Goal: Information Seeking & Learning: Learn about a topic

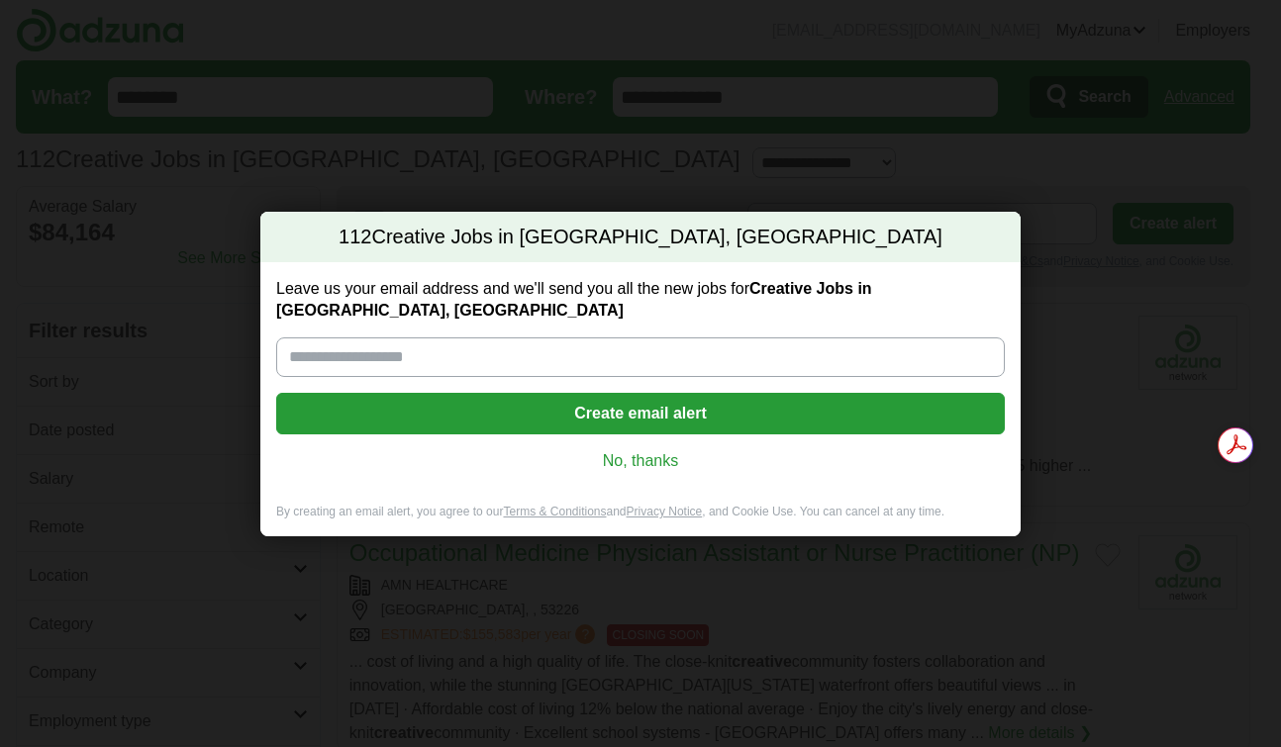
click at [632, 450] on link "No, thanks" at bounding box center [640, 461] width 697 height 22
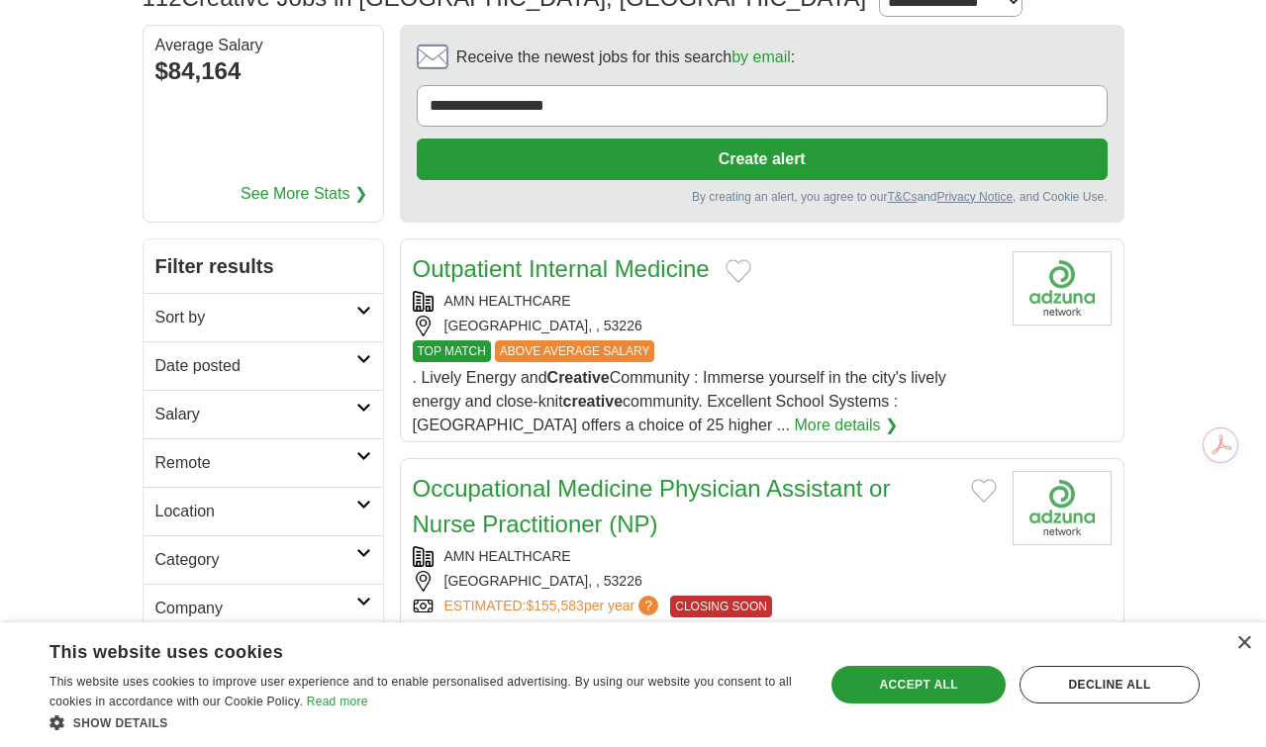
scroll to position [204, 0]
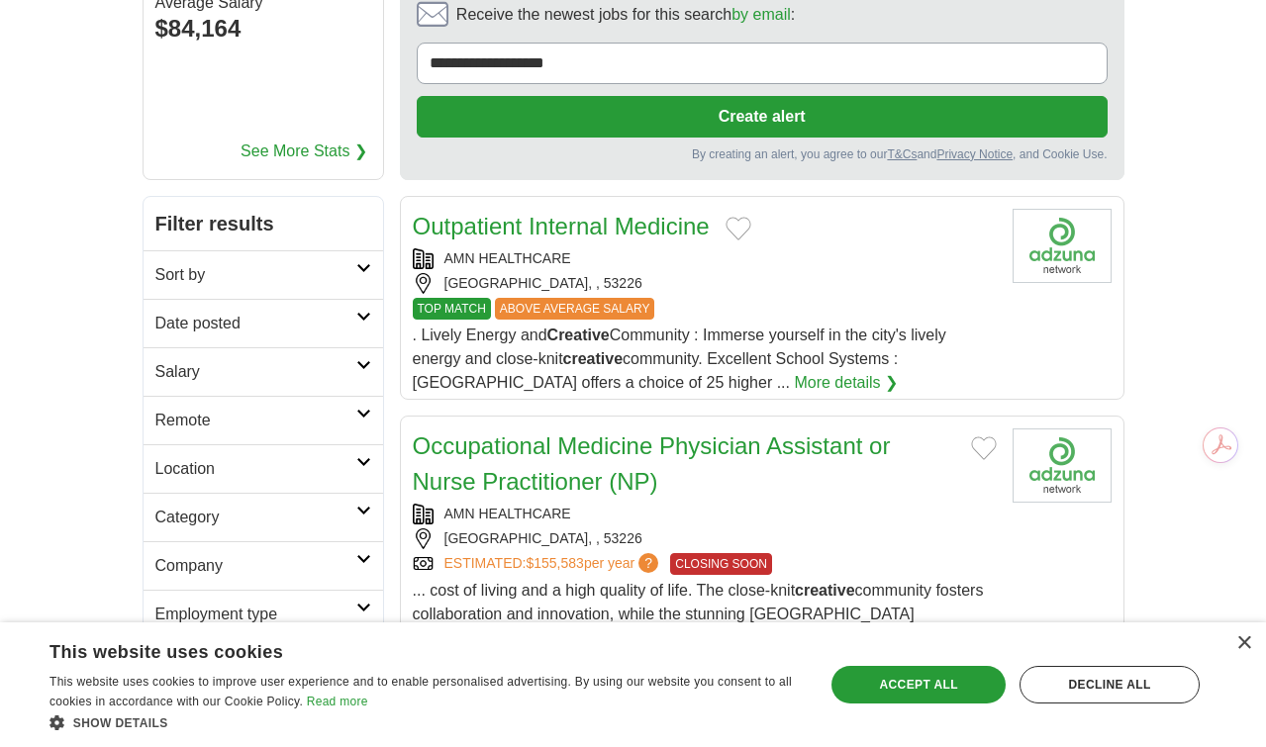
click at [243, 312] on h2 "Date posted" at bounding box center [255, 324] width 201 height 24
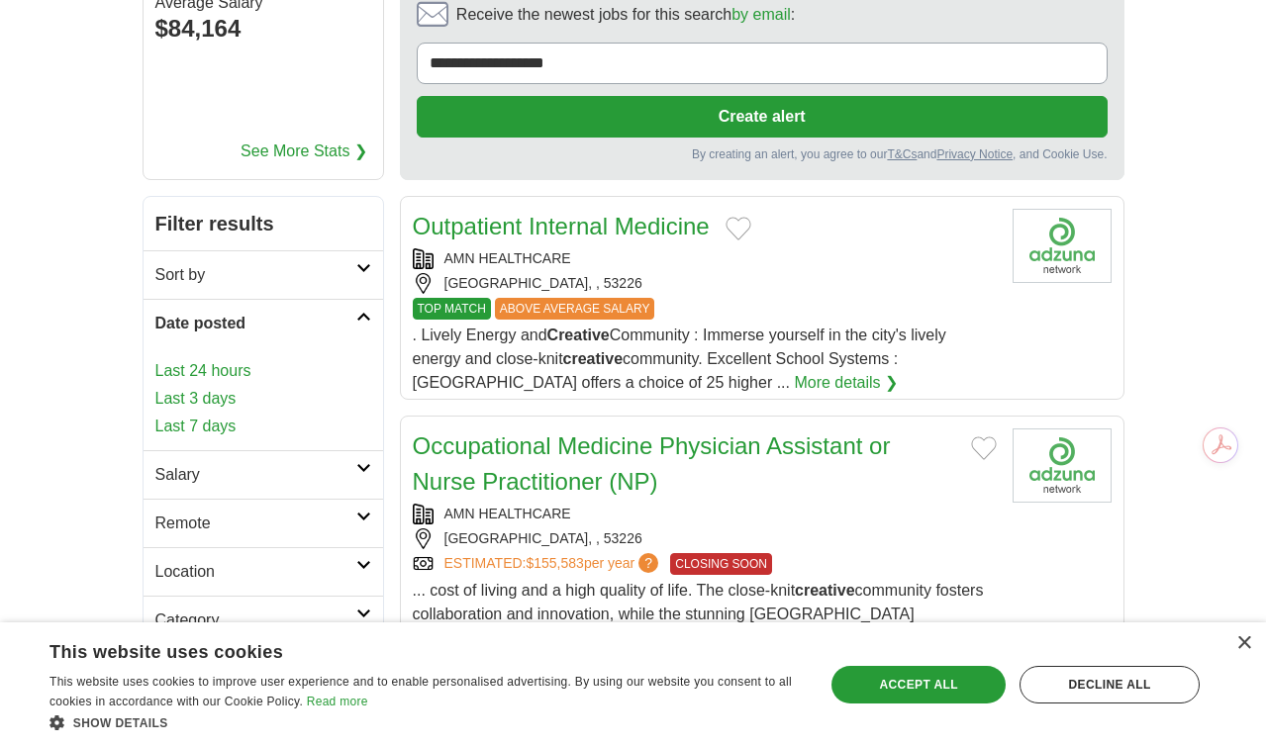
click at [155, 415] on link "Last 7 days" at bounding box center [263, 427] width 216 height 24
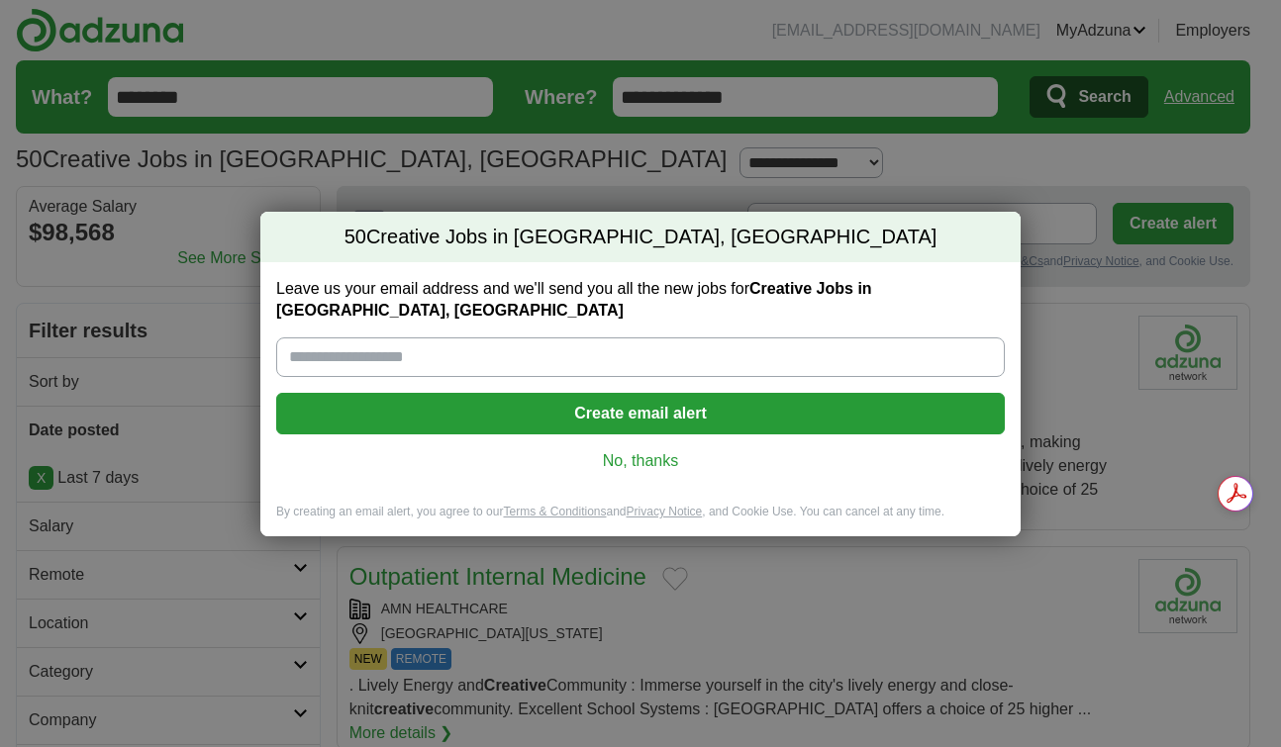
click at [666, 450] on link "No, thanks" at bounding box center [640, 461] width 697 height 22
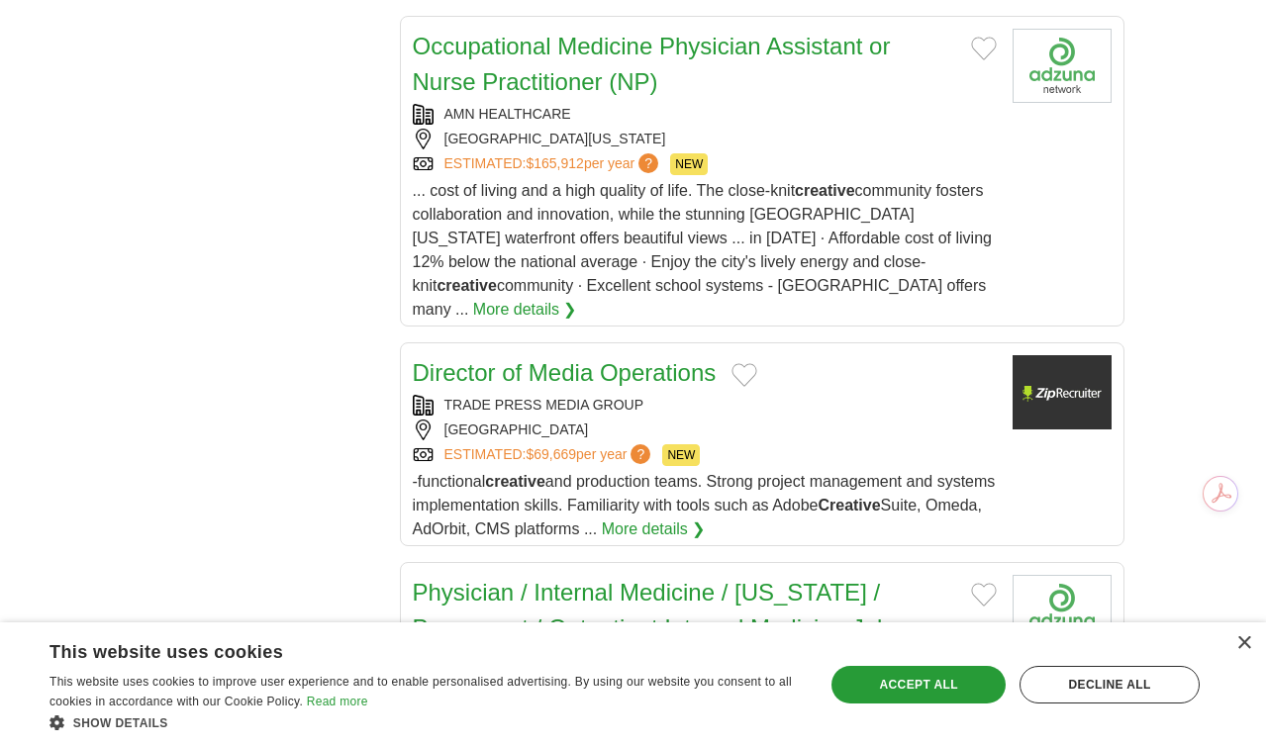
scroll to position [1302, 0]
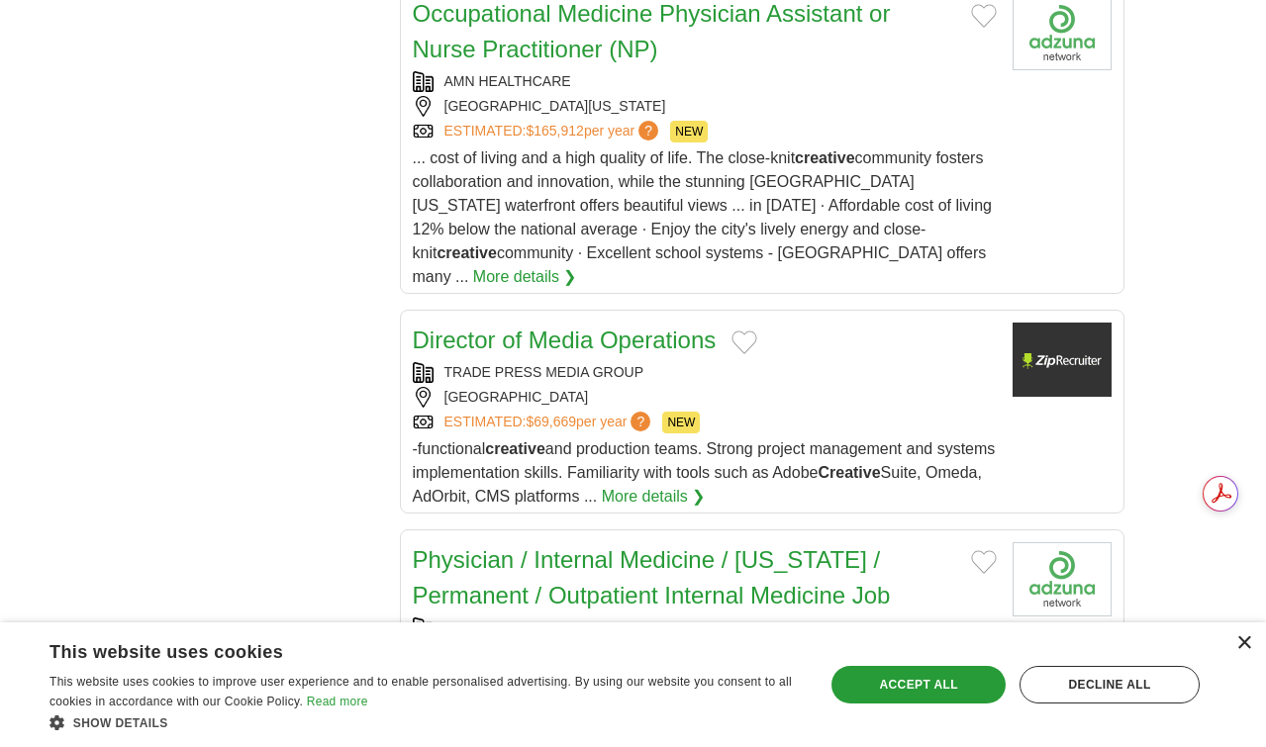
click at [1243, 644] on div "×" at bounding box center [1243, 643] width 15 height 15
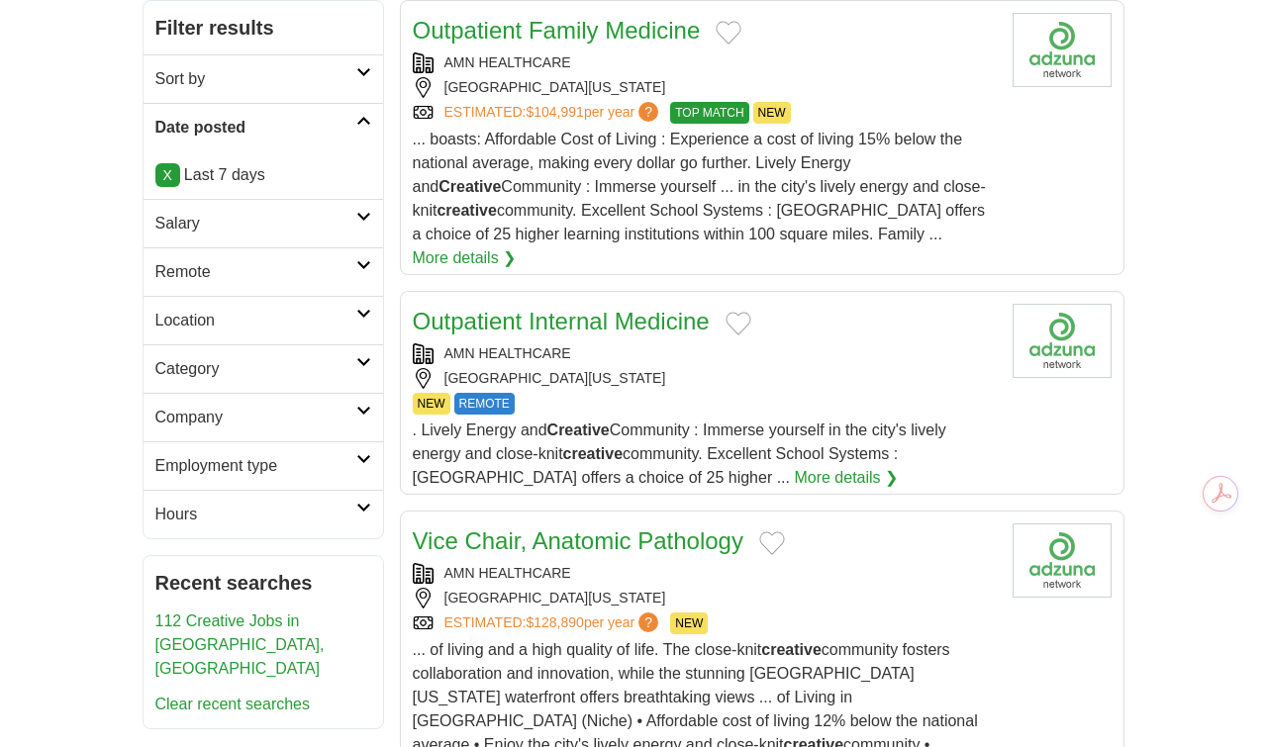
scroll to position [0, 0]
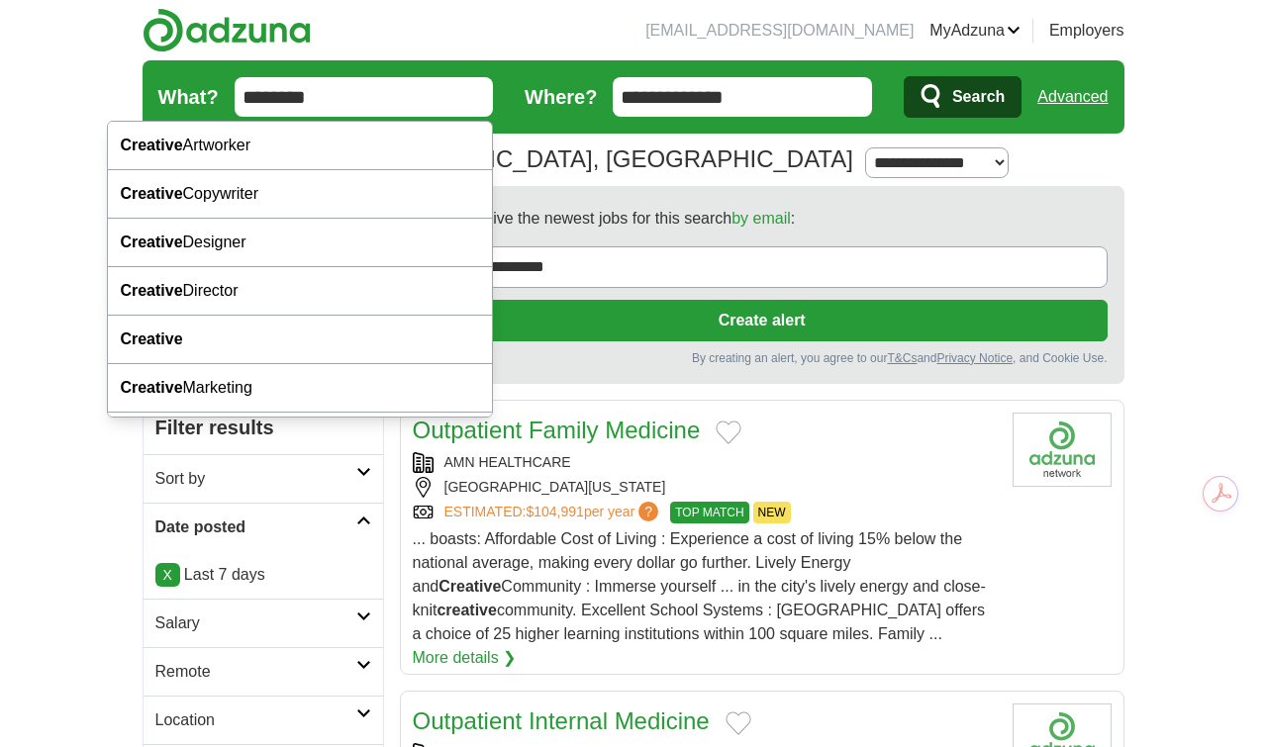
drag, startPoint x: 294, startPoint y: 102, endPoint x: 56, endPoint y: 51, distance: 242.8
click at [143, 52] on header "[EMAIL_ADDRESS][DOMAIN_NAME] [GEOGRAPHIC_DATA] Alerts Favorites Resumes ApplyIQ…" at bounding box center [634, 93] width 982 height 186
type input "*****"
click at [904, 76] on button "Search" at bounding box center [963, 97] width 118 height 42
